Goal: Task Accomplishment & Management: Use online tool/utility

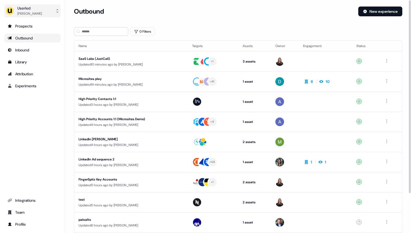
click at [49, 13] on button "Userled [PERSON_NAME]" at bounding box center [32, 10] width 56 height 13
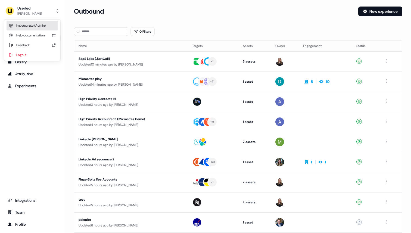
click at [47, 24] on div "Impersonate (Admin)" at bounding box center [33, 26] width 52 height 10
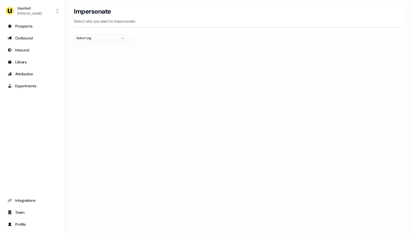
click at [84, 34] on div "Impersonate Select who you want to impersonate" at bounding box center [238, 21] width 328 height 28
click at [84, 38] on div "Select org" at bounding box center [96, 37] width 41 height 5
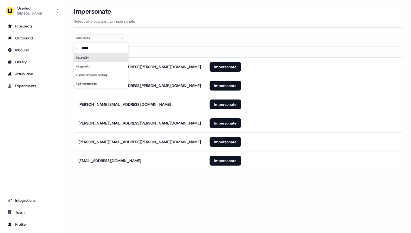
type input "*****"
click at [184, 45] on div at bounding box center [238, 44] width 328 height 4
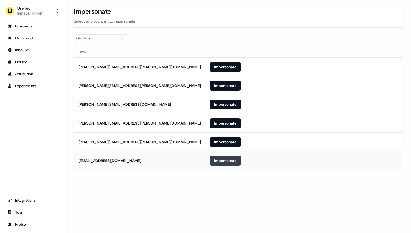
click at [225, 165] on button "Impersonate" at bounding box center [226, 161] width 32 height 10
